Goal: Find specific page/section: Find specific page/section

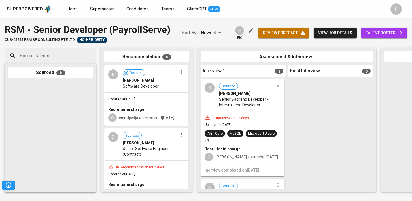
scroll to position [0, 263]
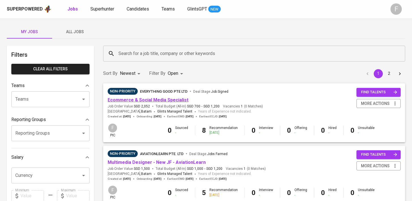
click at [155, 102] on link "Ecommerce & Social Media Specialist" at bounding box center [148, 99] width 81 height 5
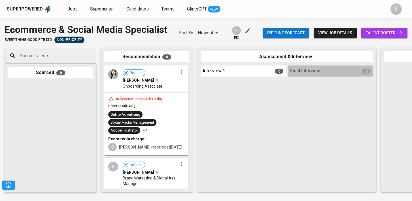
click at [378, 35] on span "talent roster" at bounding box center [384, 32] width 37 height 7
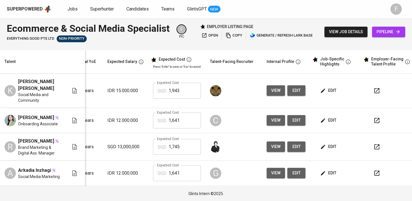
scroll to position [0, 82]
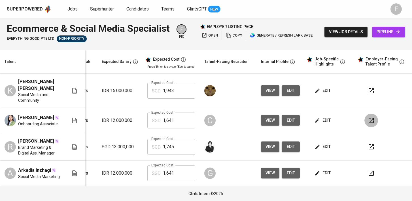
click at [368, 118] on icon "button" at bounding box center [370, 120] width 5 height 5
click at [229, 37] on icon "button" at bounding box center [228, 36] width 6 height 6
